Goal: Transaction & Acquisition: Download file/media

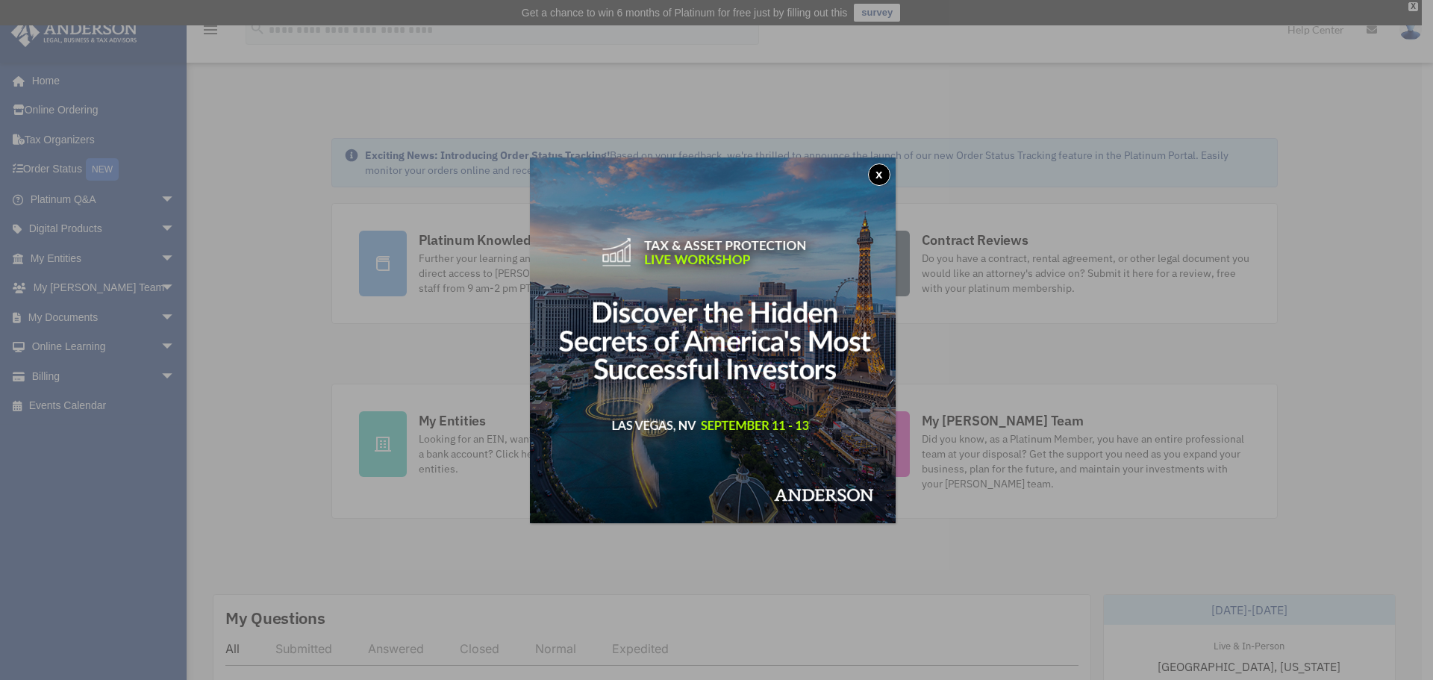
click at [888, 171] on button "x" at bounding box center [879, 174] width 22 height 22
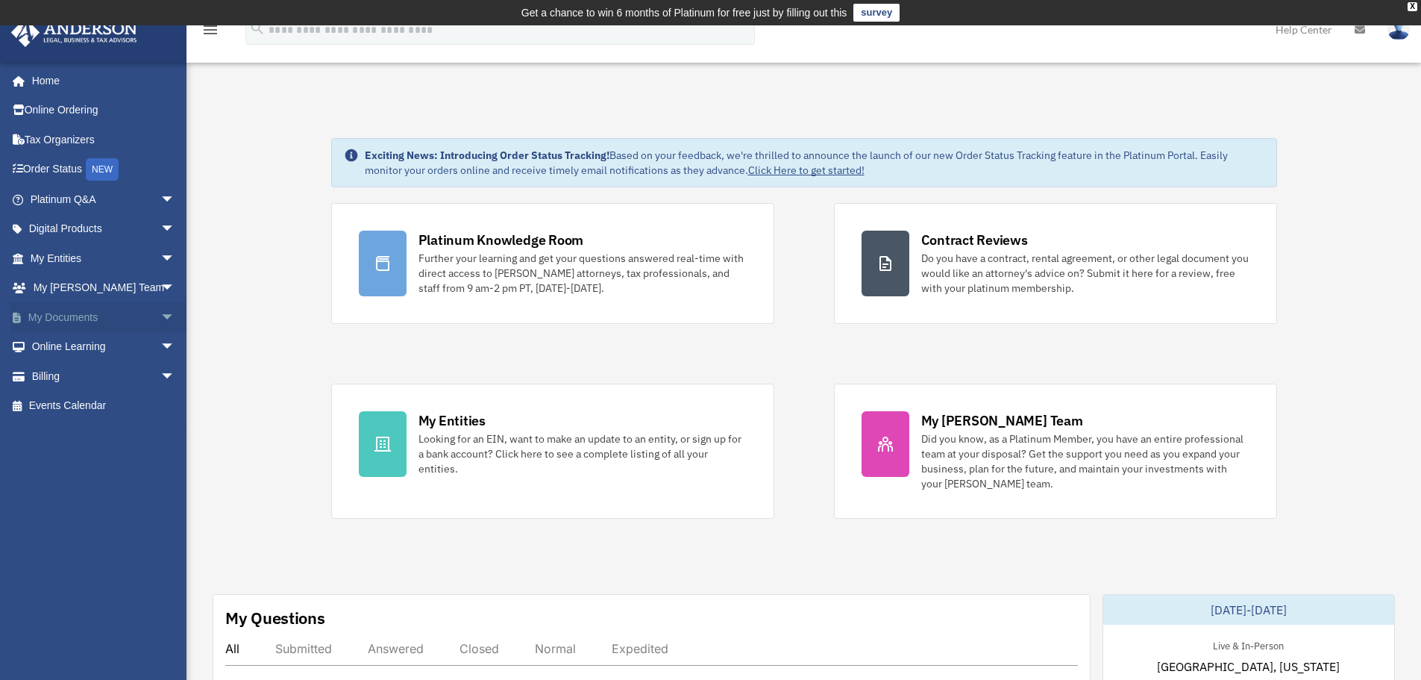
click at [137, 313] on link "My Documents arrow_drop_down" at bounding box center [103, 317] width 187 height 30
click at [160, 314] on span "arrow_drop_down" at bounding box center [175, 317] width 30 height 31
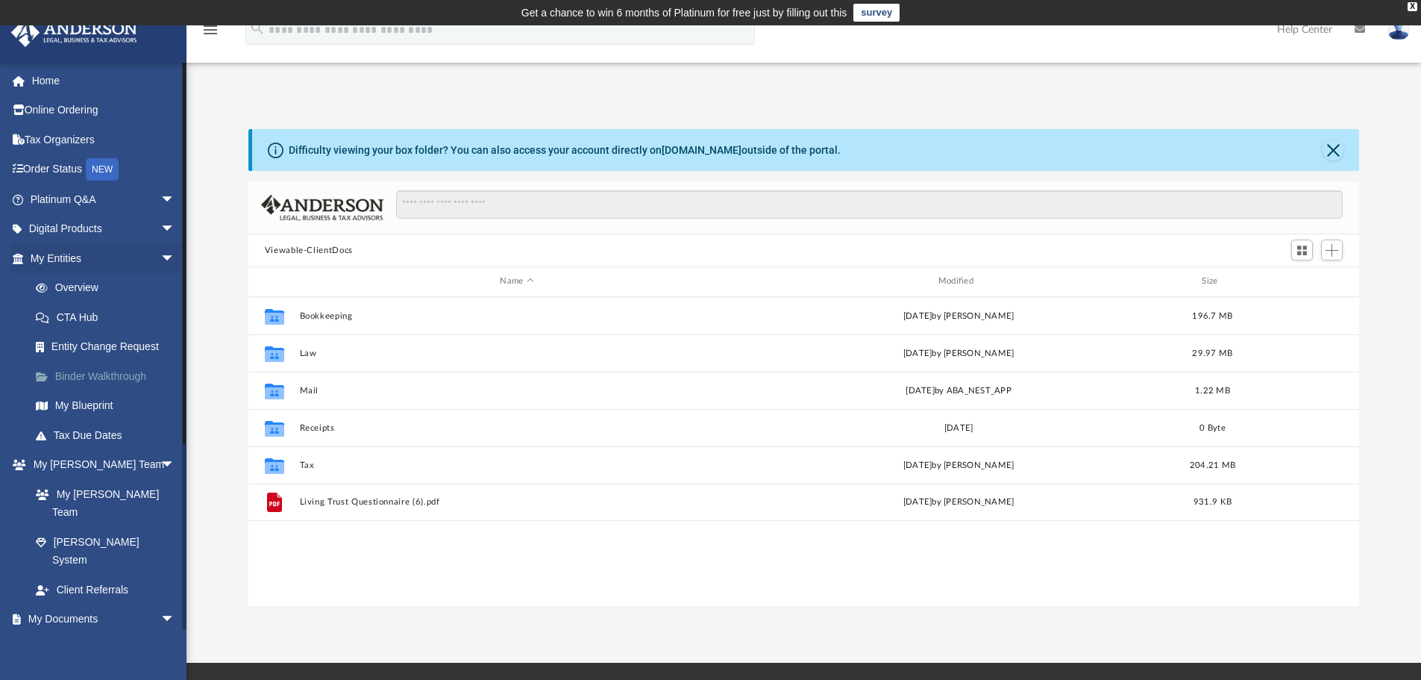
scroll to position [328, 1100]
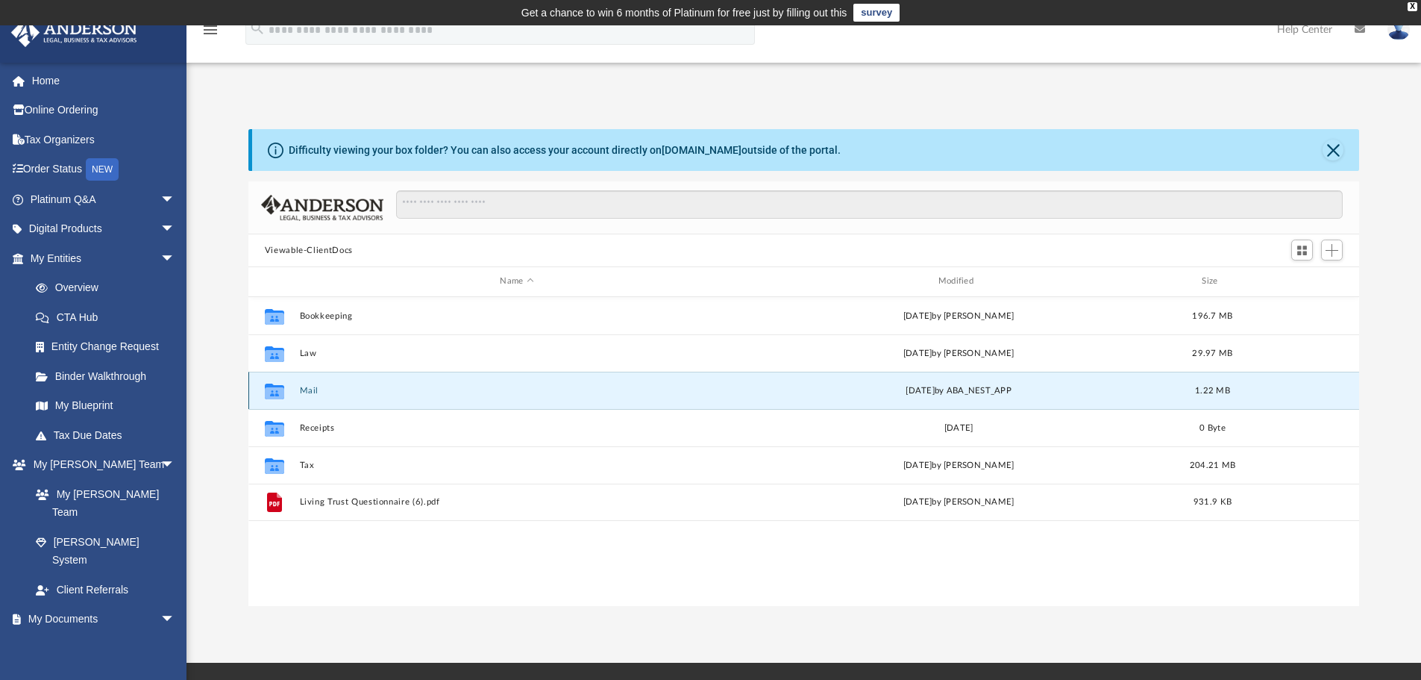
click at [307, 386] on button "Mail" at bounding box center [516, 391] width 435 height 10
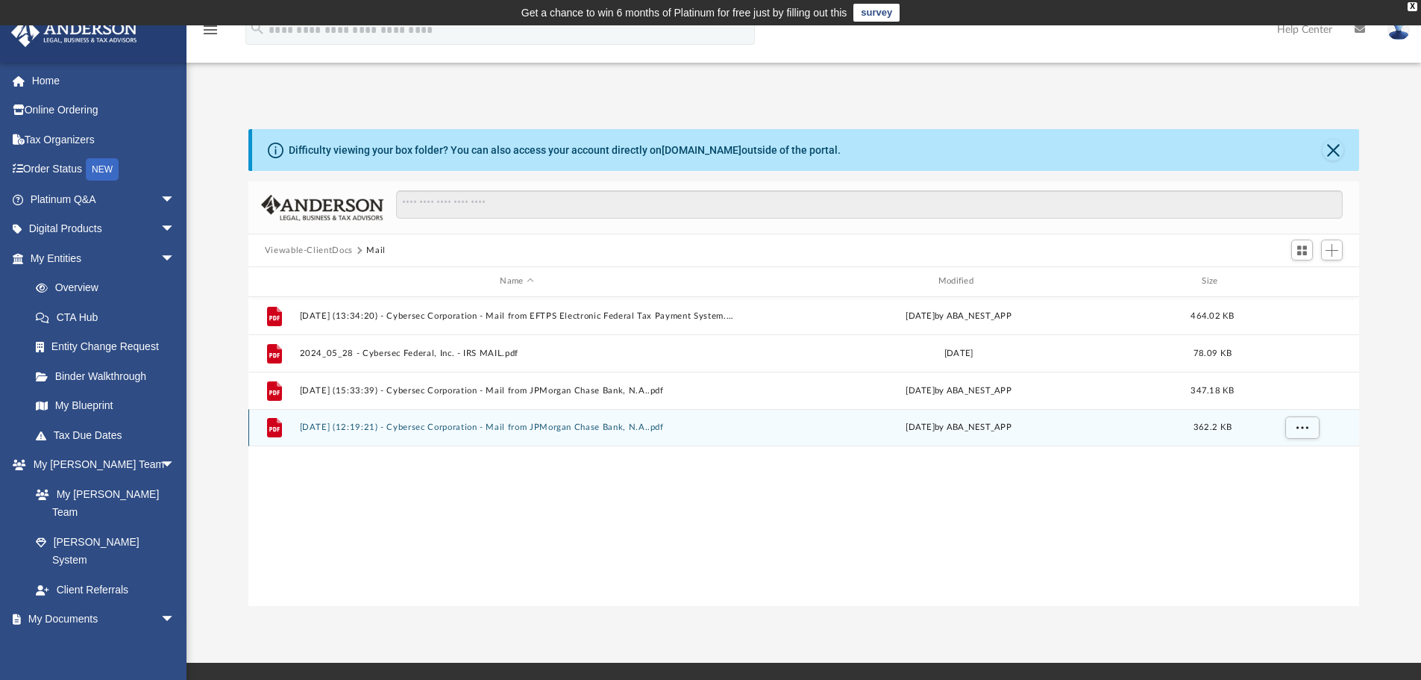
click at [536, 425] on button "2025.08.11 (12:19:21) - Cybersec Corporation - Mail from JPMorgan Chase Bank, N…" at bounding box center [516, 427] width 435 height 10
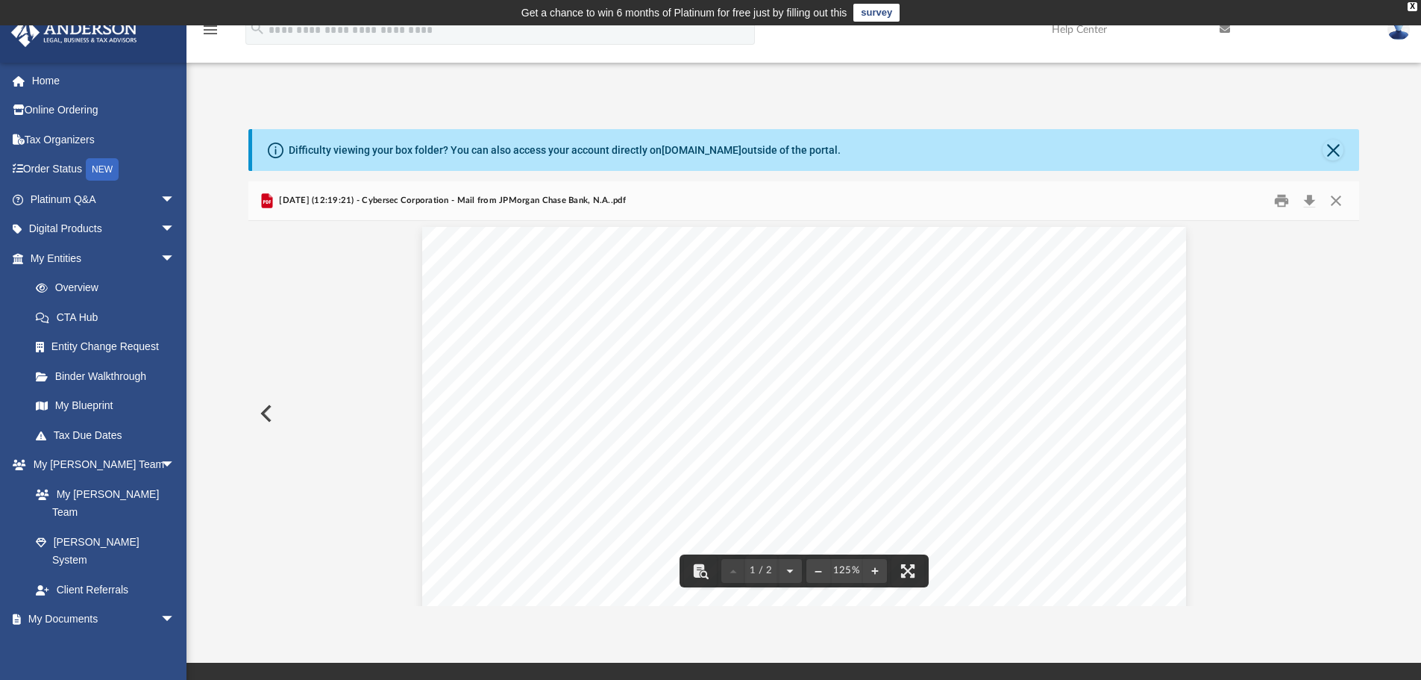
scroll to position [0, 0]
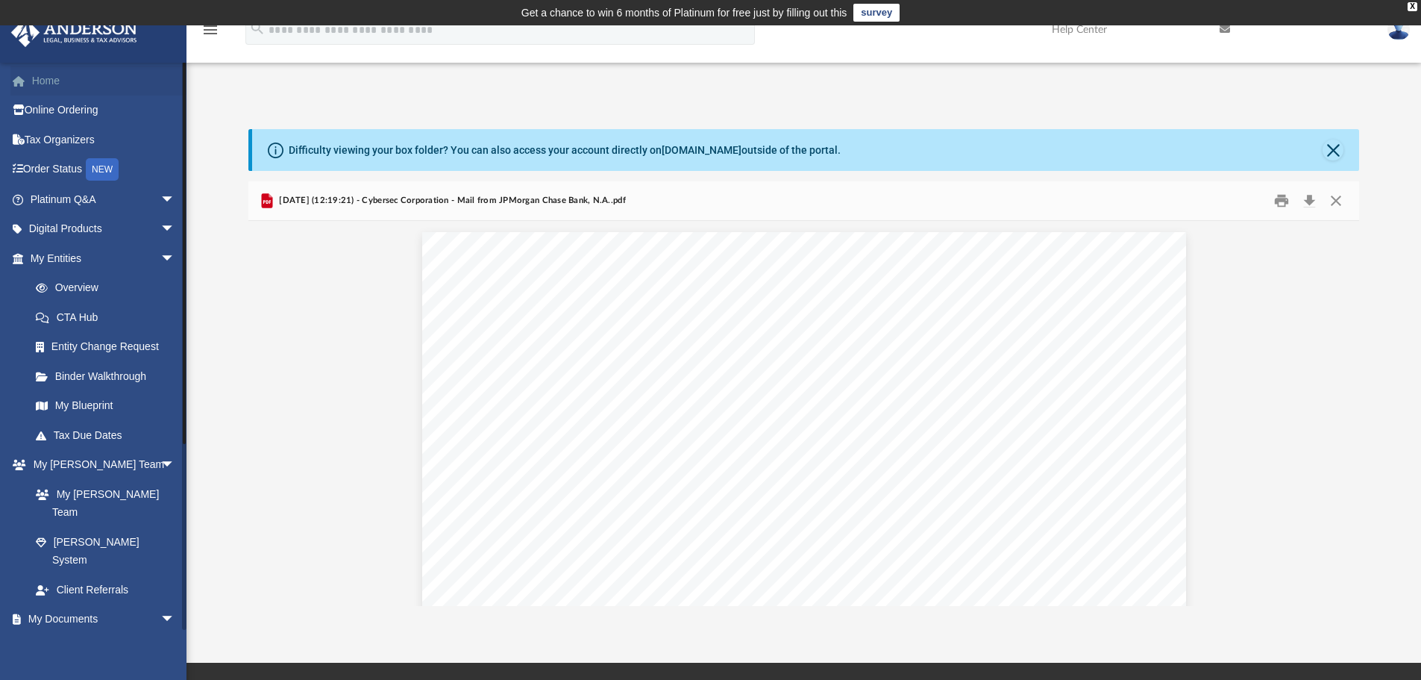
click at [56, 74] on link "Home" at bounding box center [103, 81] width 187 height 30
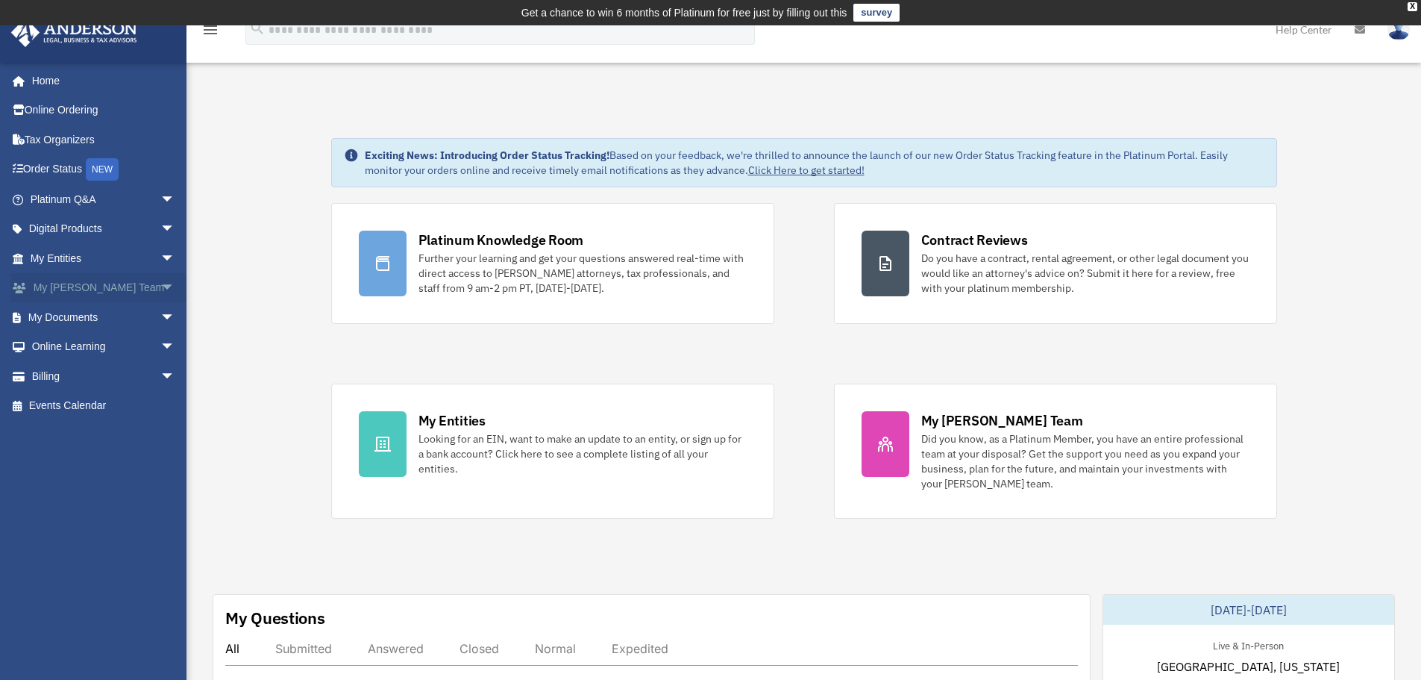
click at [160, 287] on span "arrow_drop_down" at bounding box center [175, 288] width 30 height 31
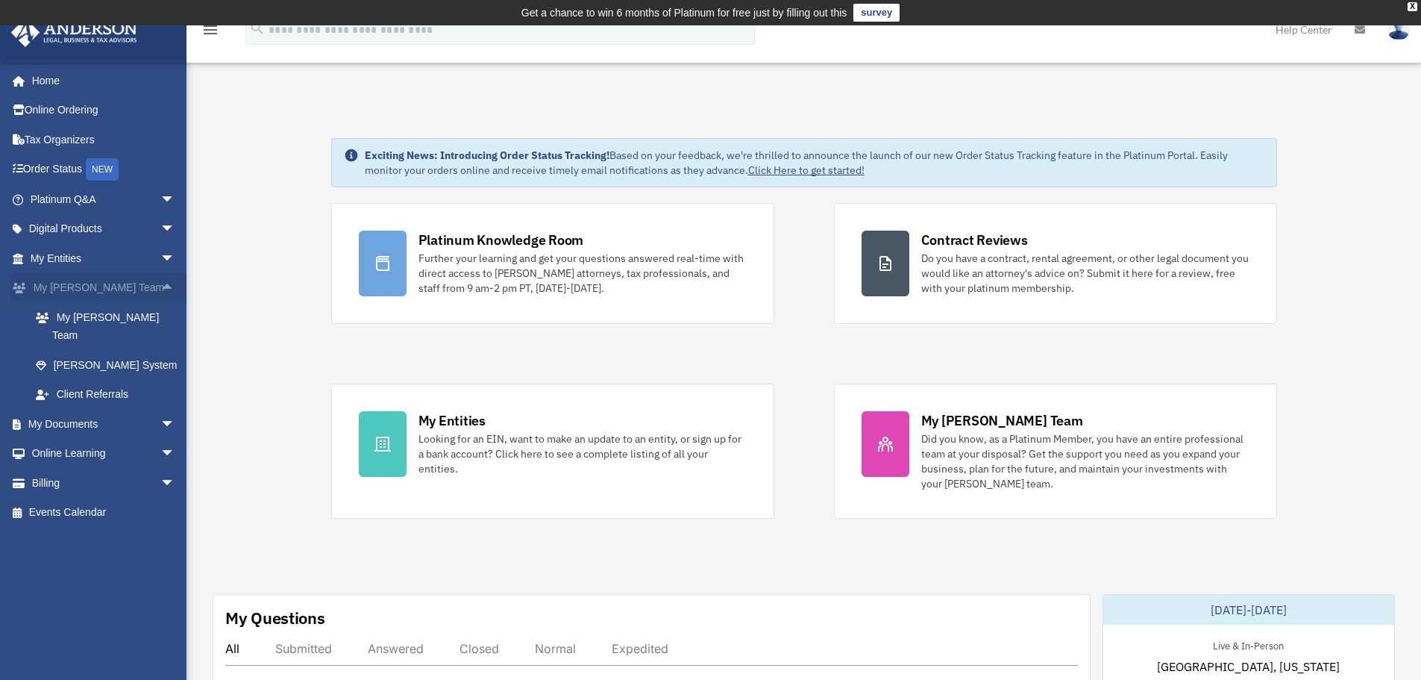
click at [160, 288] on span "arrow_drop_up" at bounding box center [175, 288] width 30 height 31
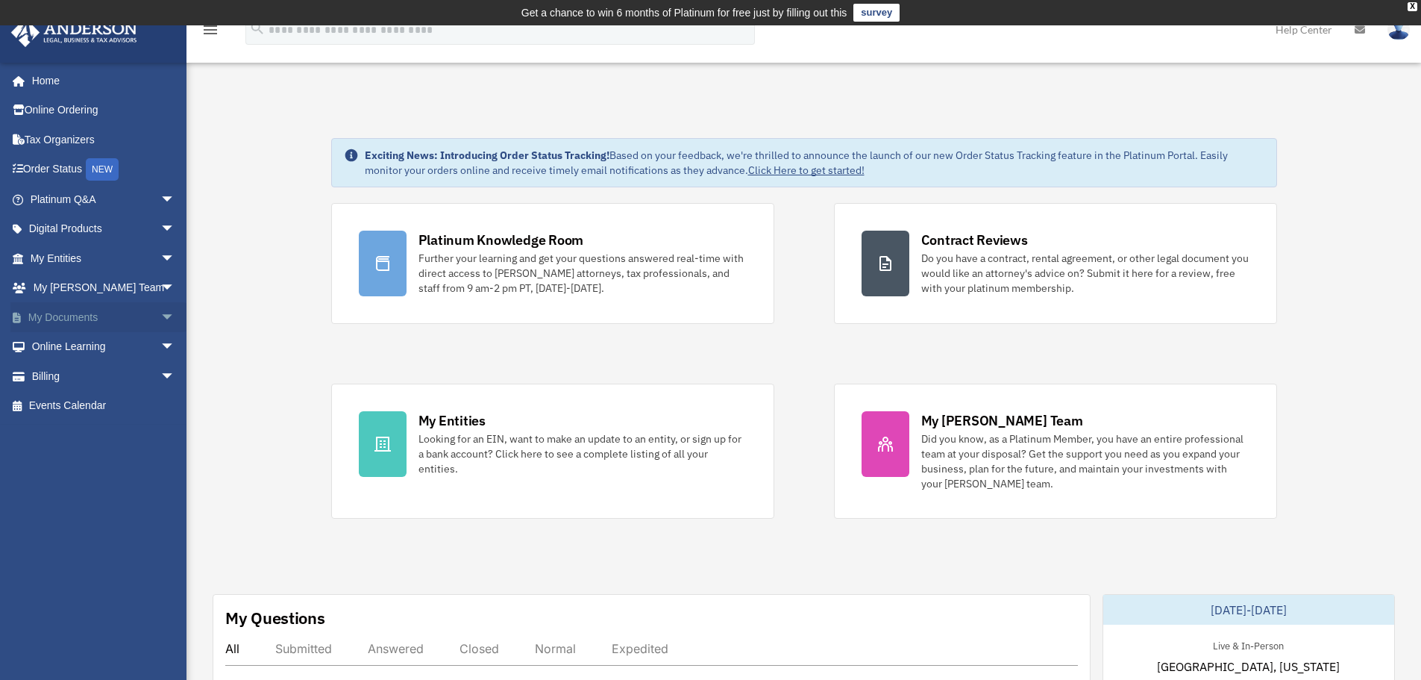
click at [162, 321] on span "arrow_drop_down" at bounding box center [175, 317] width 30 height 31
click at [54, 345] on link "Box" at bounding box center [109, 347] width 177 height 30
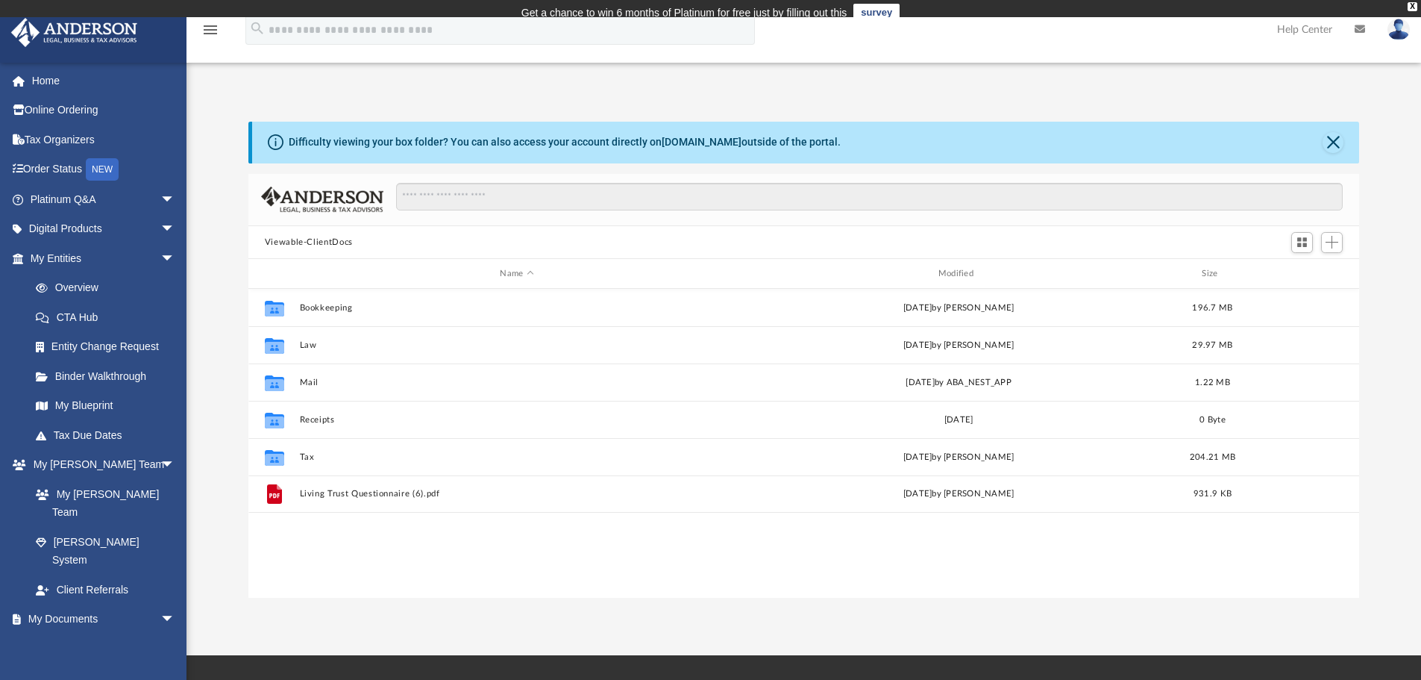
scroll to position [328, 1100]
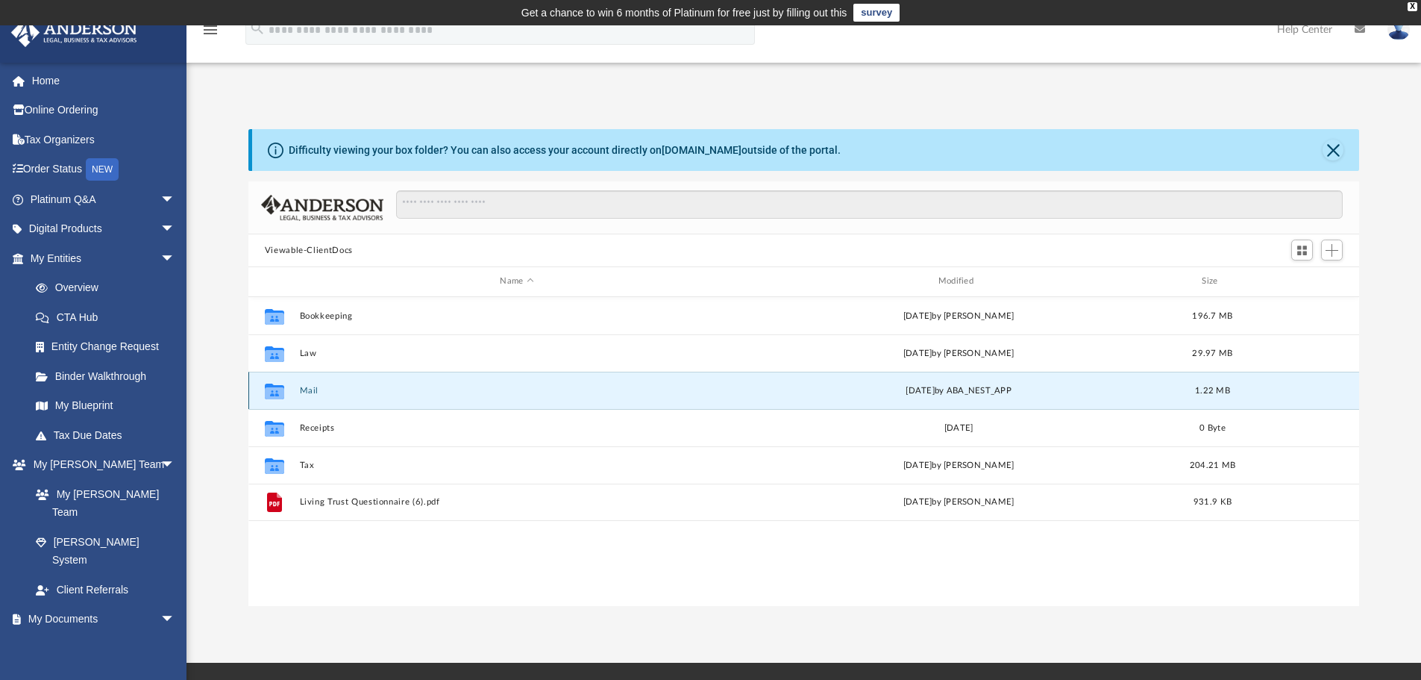
click at [310, 390] on button "Mail" at bounding box center [516, 391] width 435 height 10
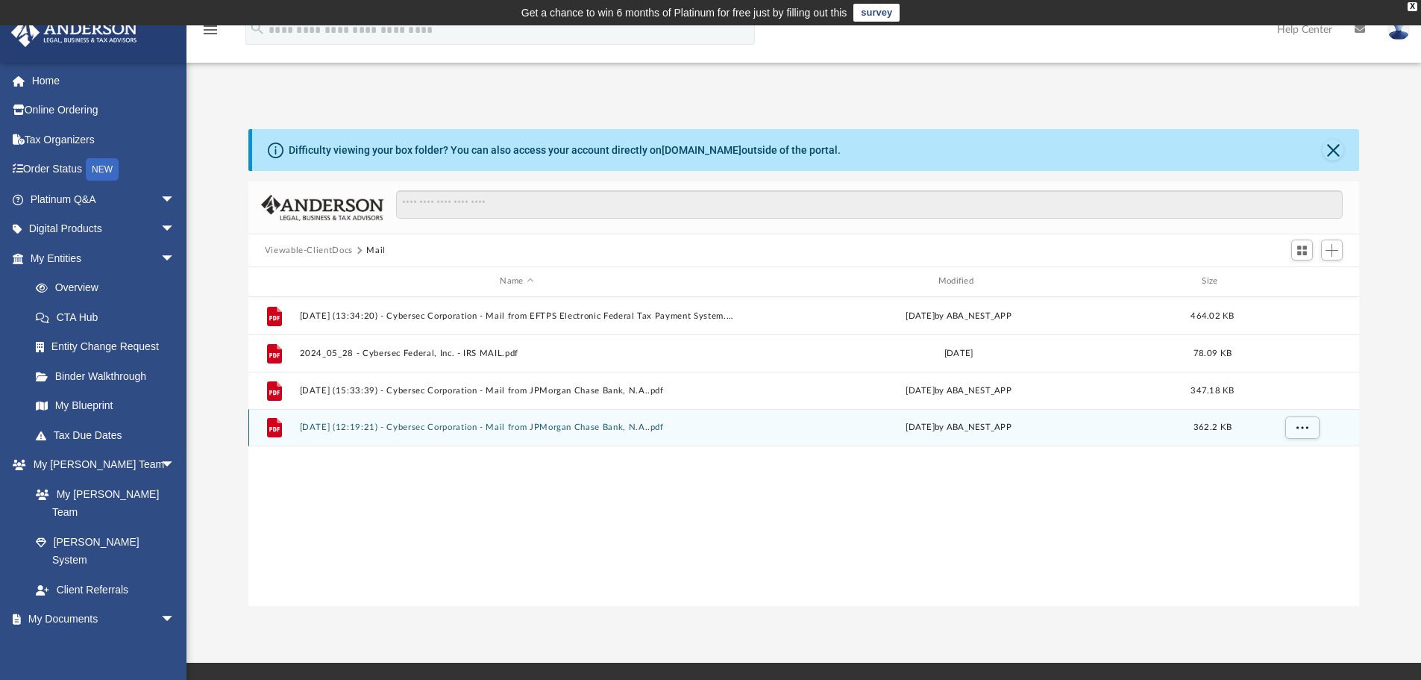
click at [435, 431] on button "[DATE] (12:19:21) - Cybersec Corporation - Mail from JPMorgan Chase Bank, N.A..…" at bounding box center [516, 427] width 435 height 10
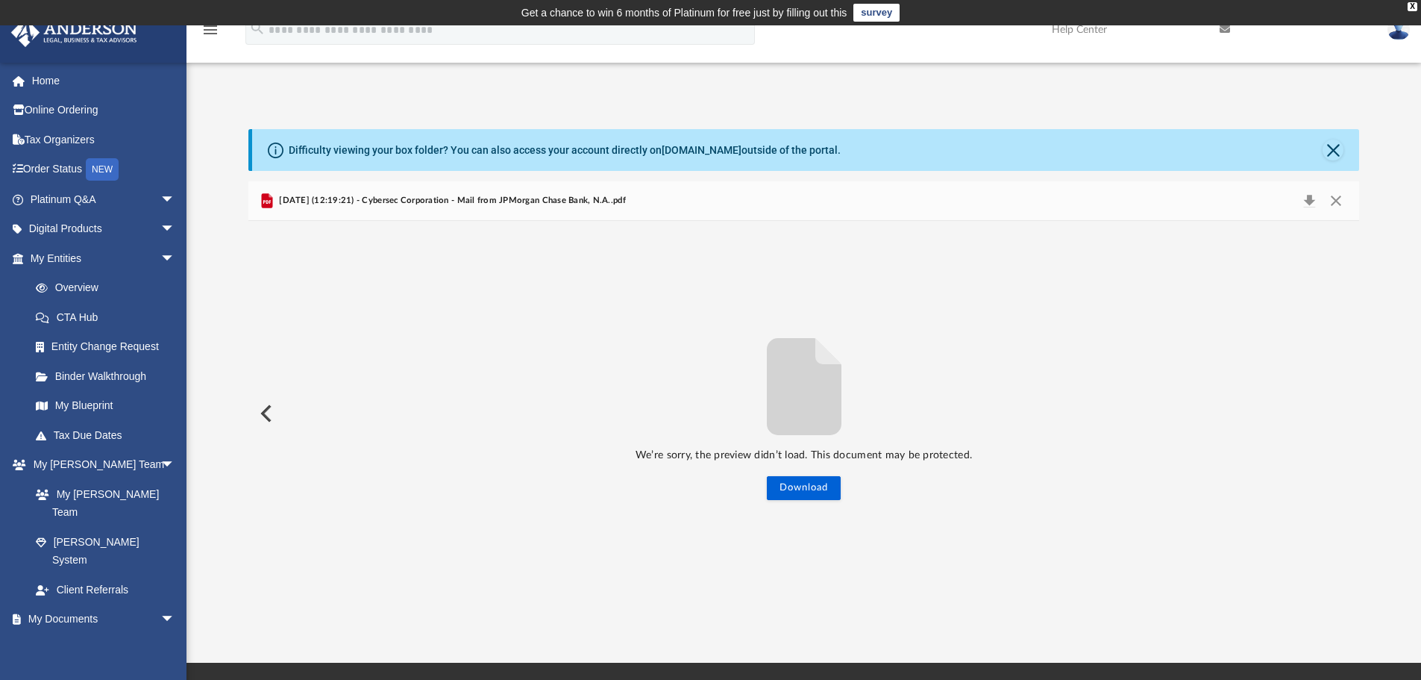
click at [850, 416] on icon "File preview" at bounding box center [804, 386] width 119 height 119
click at [1342, 191] on button "Close" at bounding box center [1336, 200] width 27 height 21
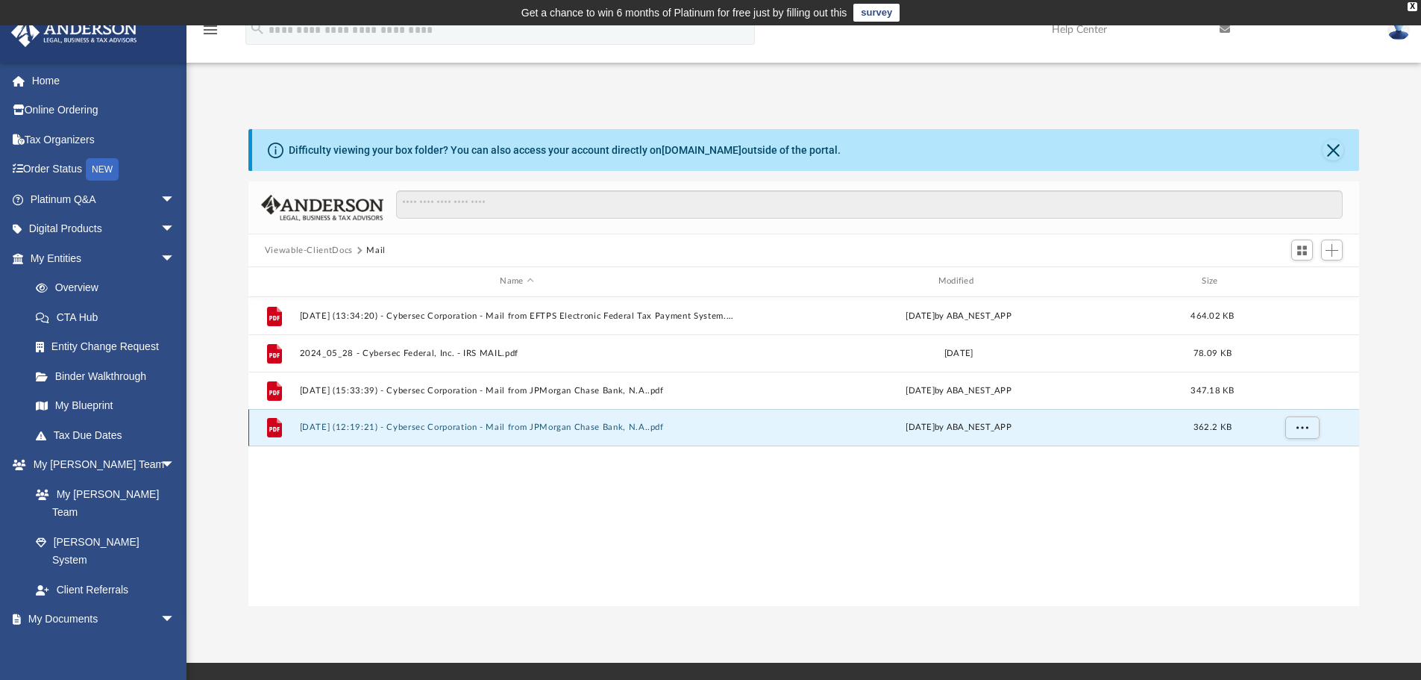
click at [350, 425] on button "[DATE] (12:19:21) - Cybersec Corporation - Mail from JPMorgan Chase Bank, N.A..…" at bounding box center [516, 427] width 435 height 10
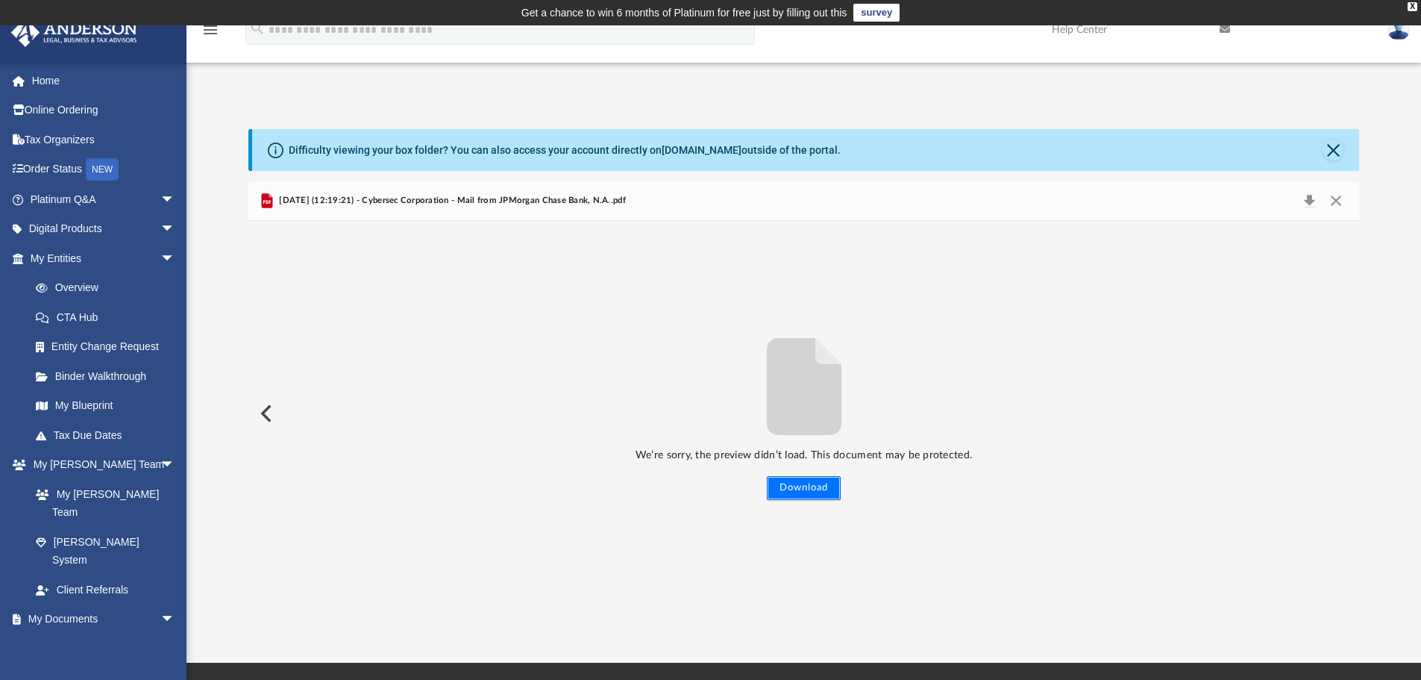
click at [814, 489] on button "Download" at bounding box center [804, 488] width 74 height 24
click at [1403, 40] on link at bounding box center [1399, 29] width 45 height 66
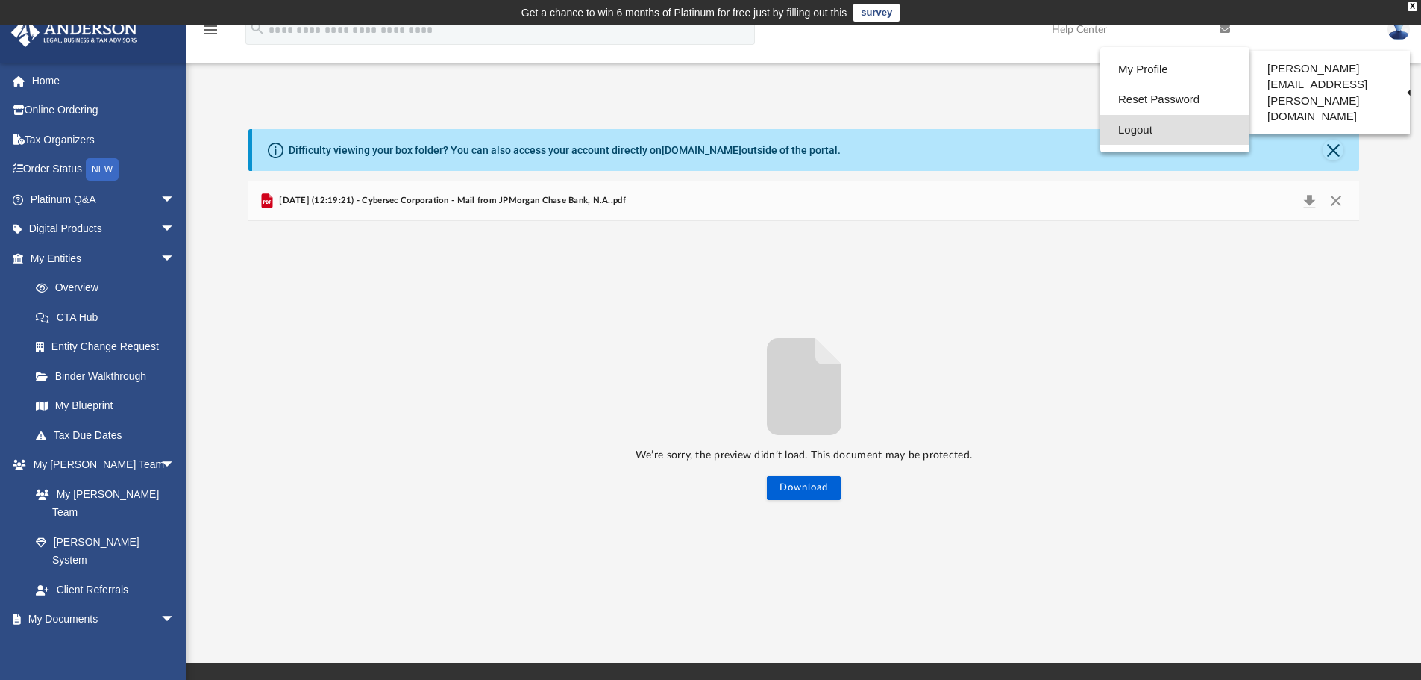
click at [1101, 126] on link "Logout" at bounding box center [1175, 130] width 149 height 31
